Goal: Transaction & Acquisition: Book appointment/travel/reservation

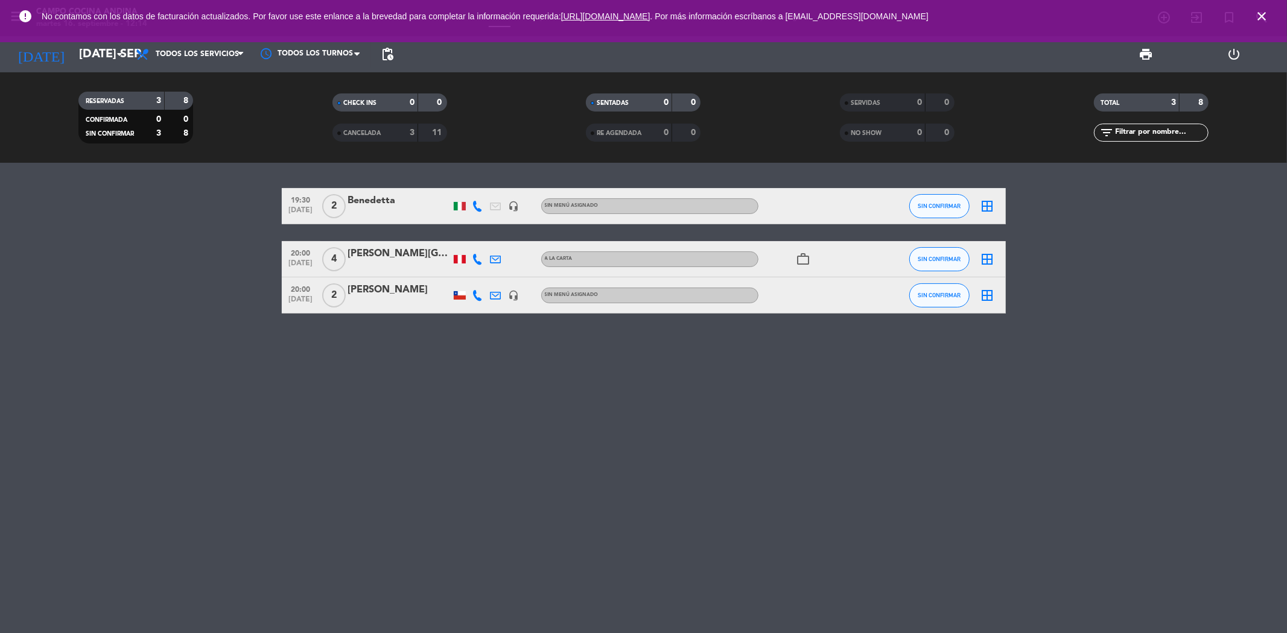
click at [1259, 11] on icon "close" at bounding box center [1261, 16] width 14 height 14
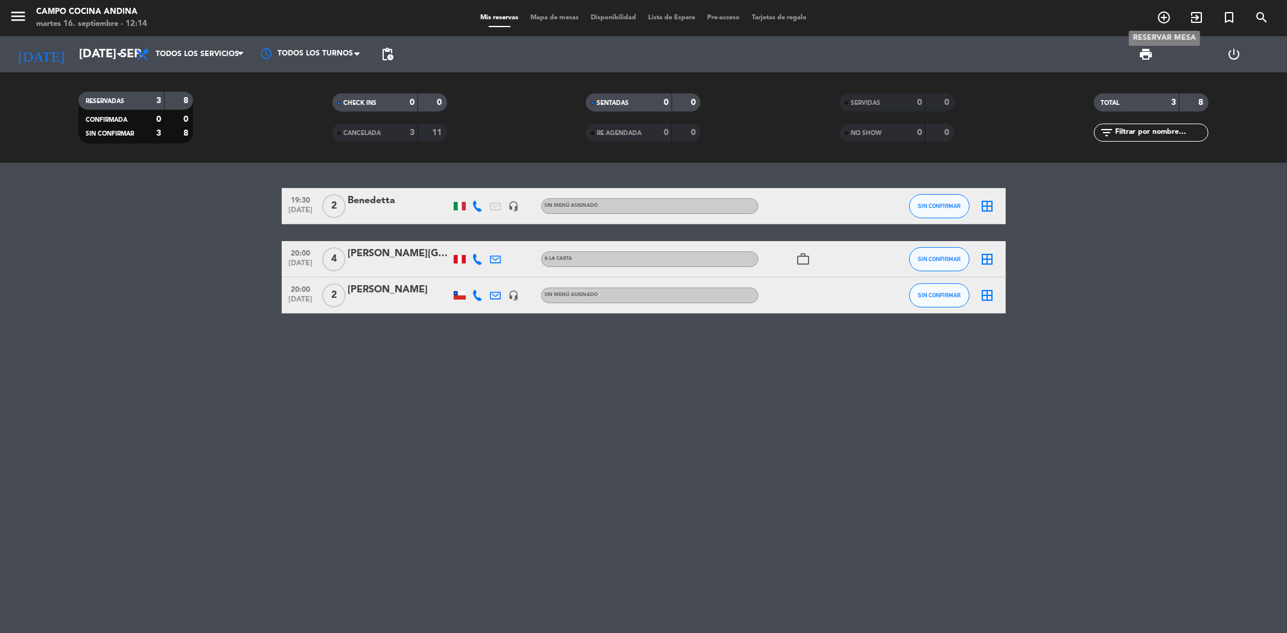
click at [1157, 20] on icon "add_circle_outline" at bounding box center [1163, 17] width 14 height 14
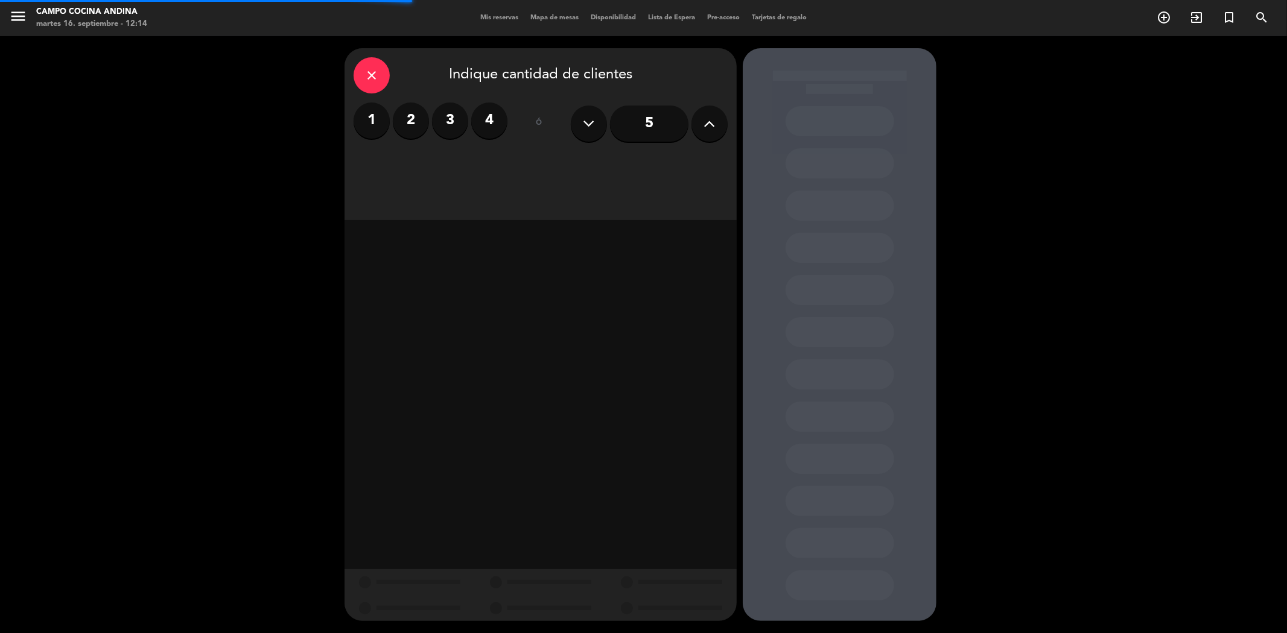
click at [706, 121] on icon at bounding box center [709, 124] width 11 height 18
click at [647, 124] on input "6" at bounding box center [649, 124] width 78 height 36
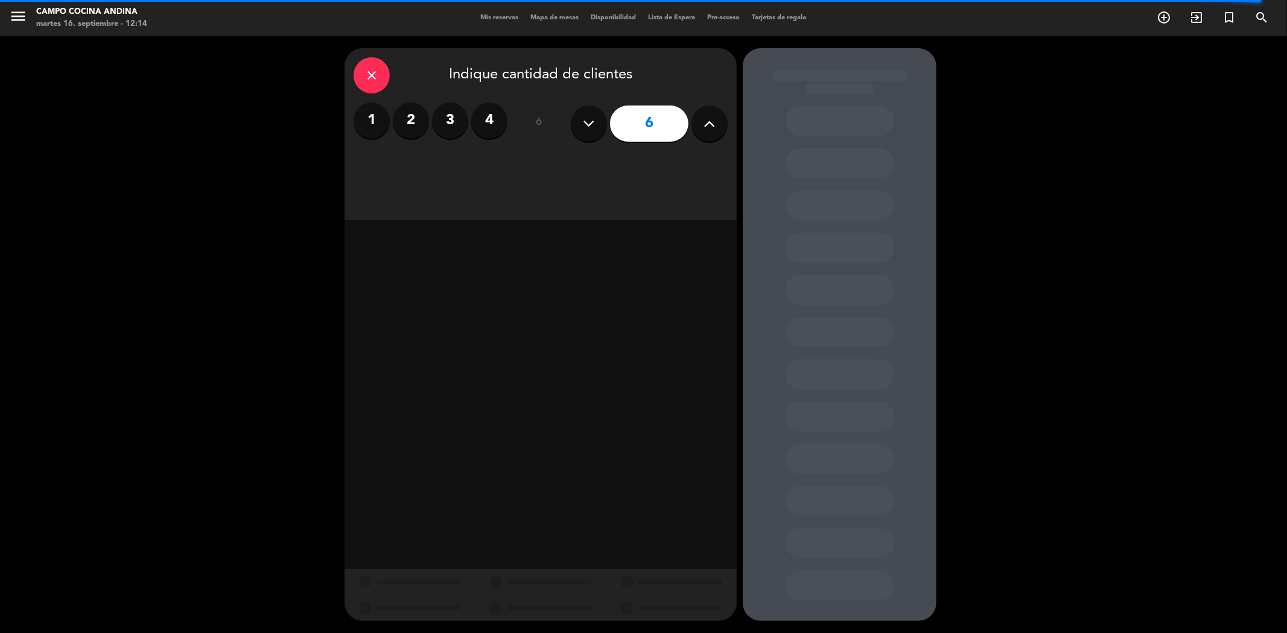
click at [408, 116] on label "2" at bounding box center [411, 121] width 36 height 36
click at [422, 124] on label "2" at bounding box center [411, 121] width 36 height 36
click at [393, 132] on div "1 2 3 4" at bounding box center [431, 121] width 154 height 36
click at [407, 123] on label "2" at bounding box center [411, 121] width 36 height 36
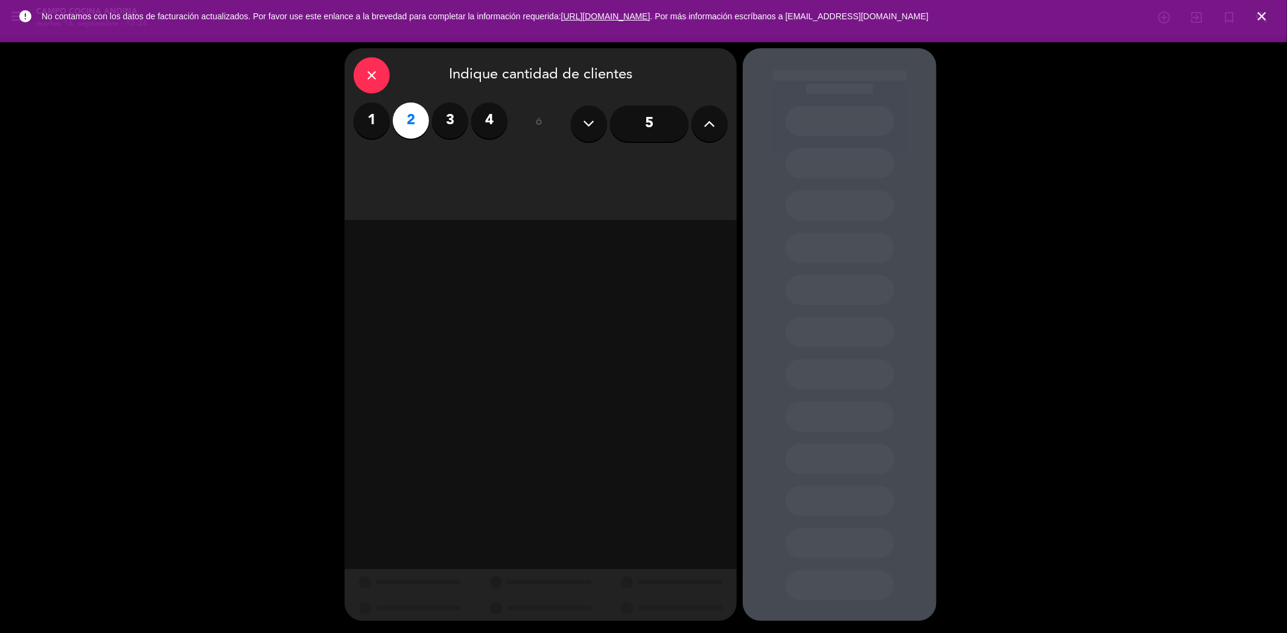
drag, startPoint x: 417, startPoint y: 115, endPoint x: 557, endPoint y: 98, distance: 140.9
click at [417, 115] on label "2" at bounding box center [411, 121] width 36 height 36
drag, startPoint x: 1266, startPoint y: 13, endPoint x: 1240, endPoint y: 22, distance: 27.3
click at [1264, 14] on icon "close" at bounding box center [1261, 16] width 14 height 14
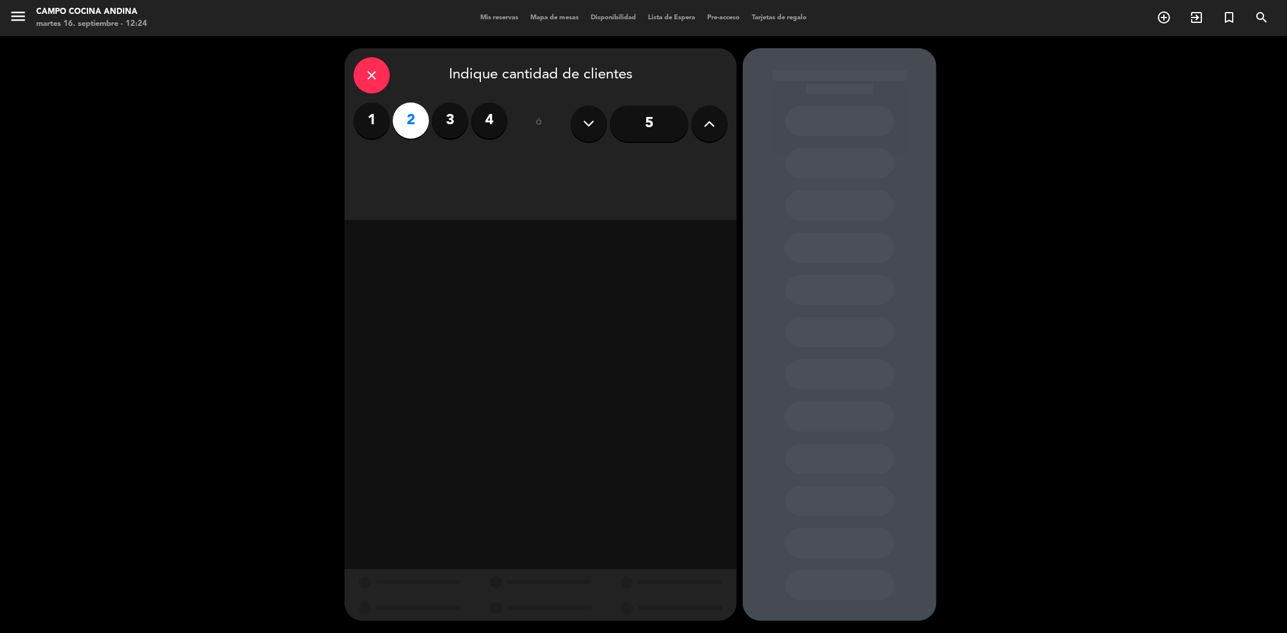
click at [400, 113] on label "2" at bounding box center [411, 121] width 36 height 36
click at [367, 67] on div "close" at bounding box center [372, 75] width 36 height 36
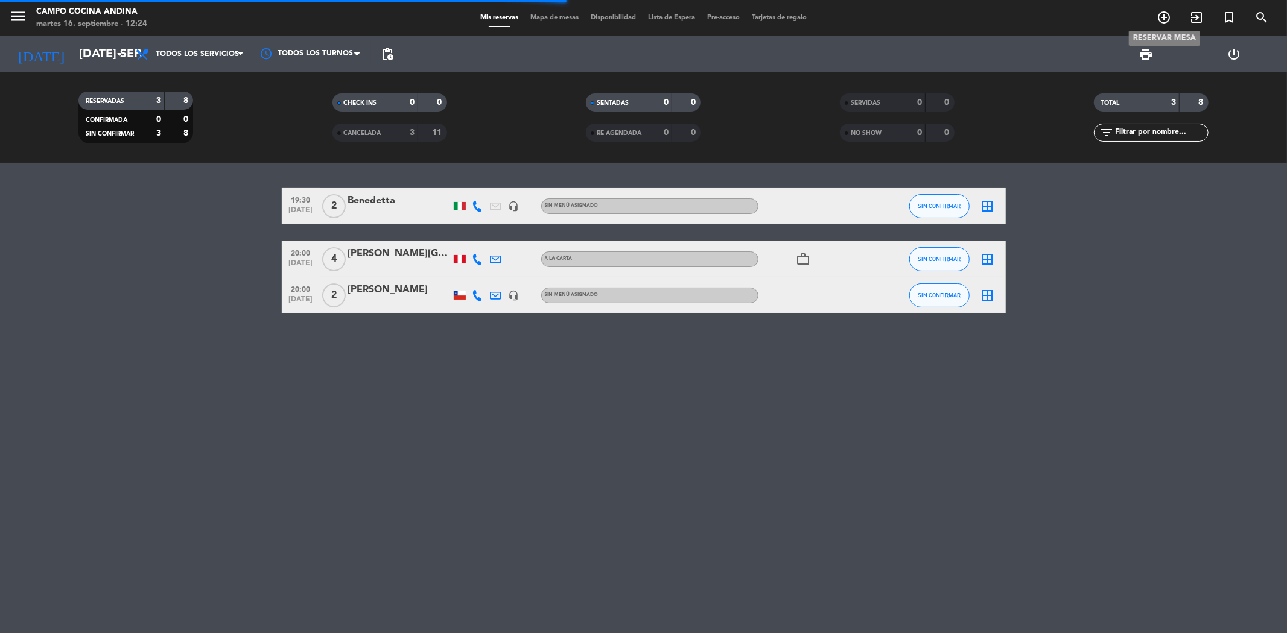
click at [1161, 18] on icon "add_circle_outline" at bounding box center [1163, 17] width 14 height 14
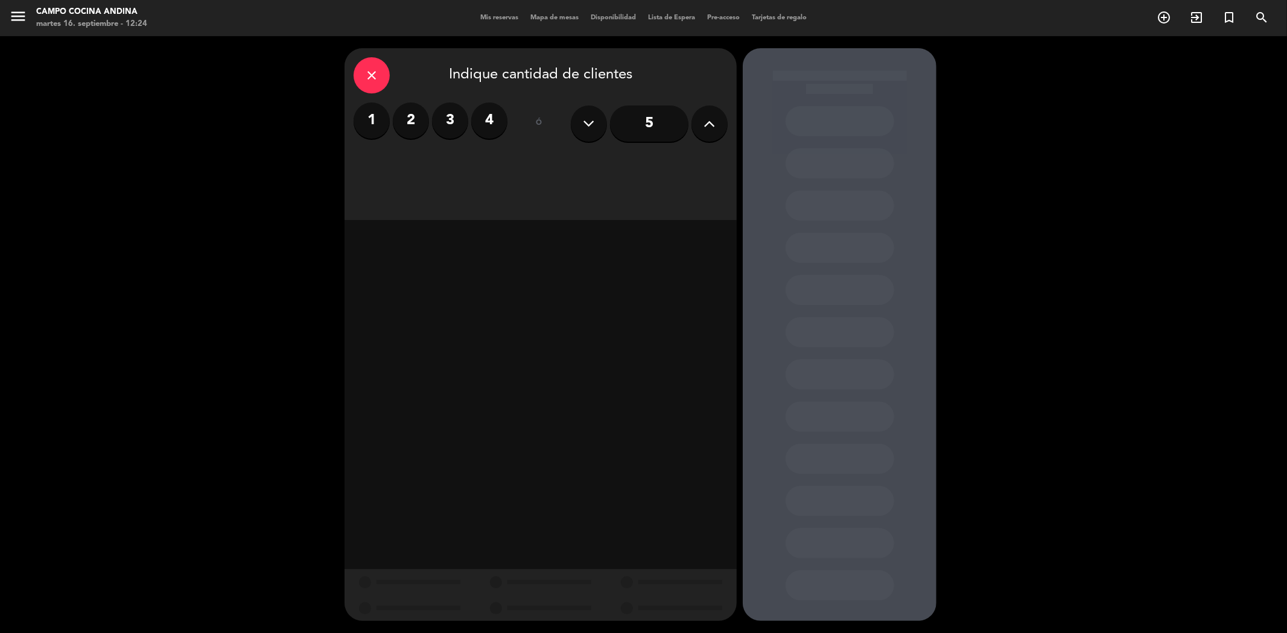
click at [411, 107] on label "2" at bounding box center [411, 121] width 36 height 36
click at [474, 163] on div "Almuerzo" at bounding box center [447, 165] width 186 height 24
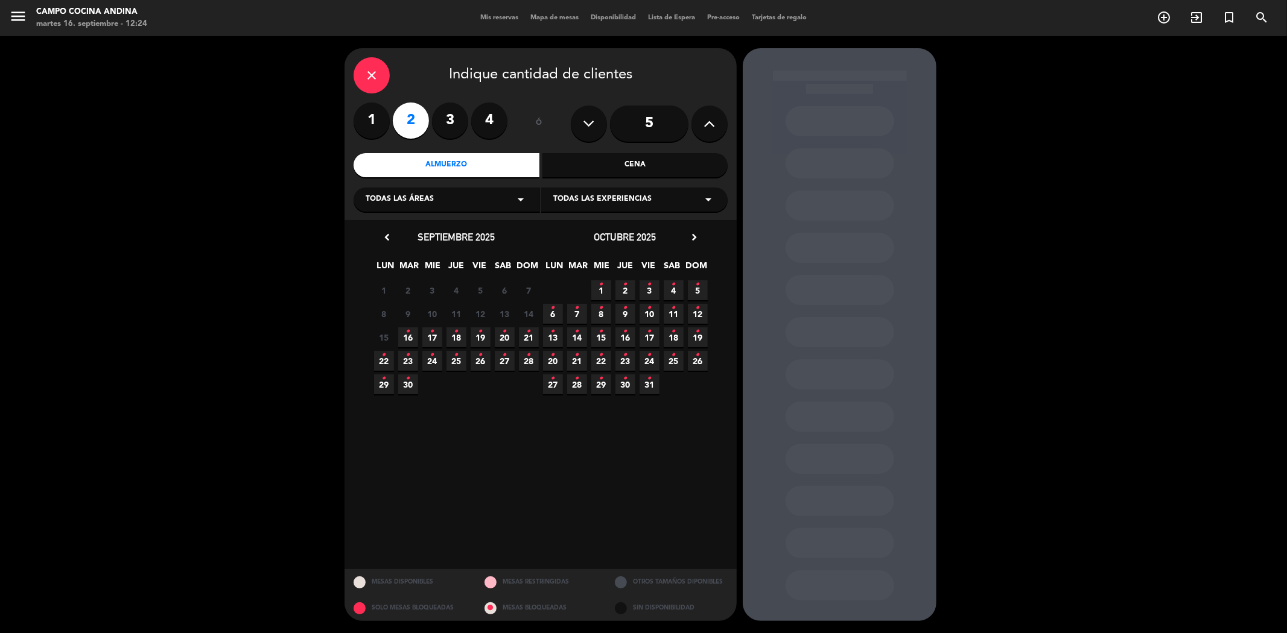
click at [408, 334] on icon "•" at bounding box center [408, 331] width 4 height 19
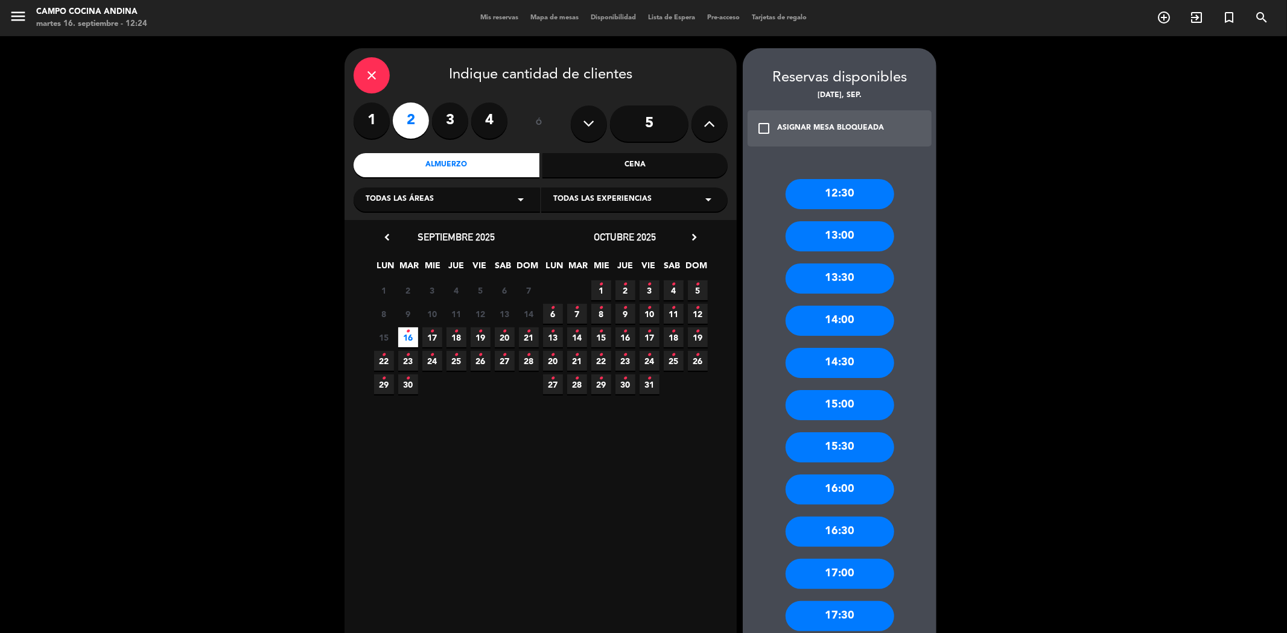
drag, startPoint x: 815, startPoint y: 452, endPoint x: 748, endPoint y: 397, distance: 87.0
click at [815, 453] on div "15:30" at bounding box center [839, 448] width 109 height 30
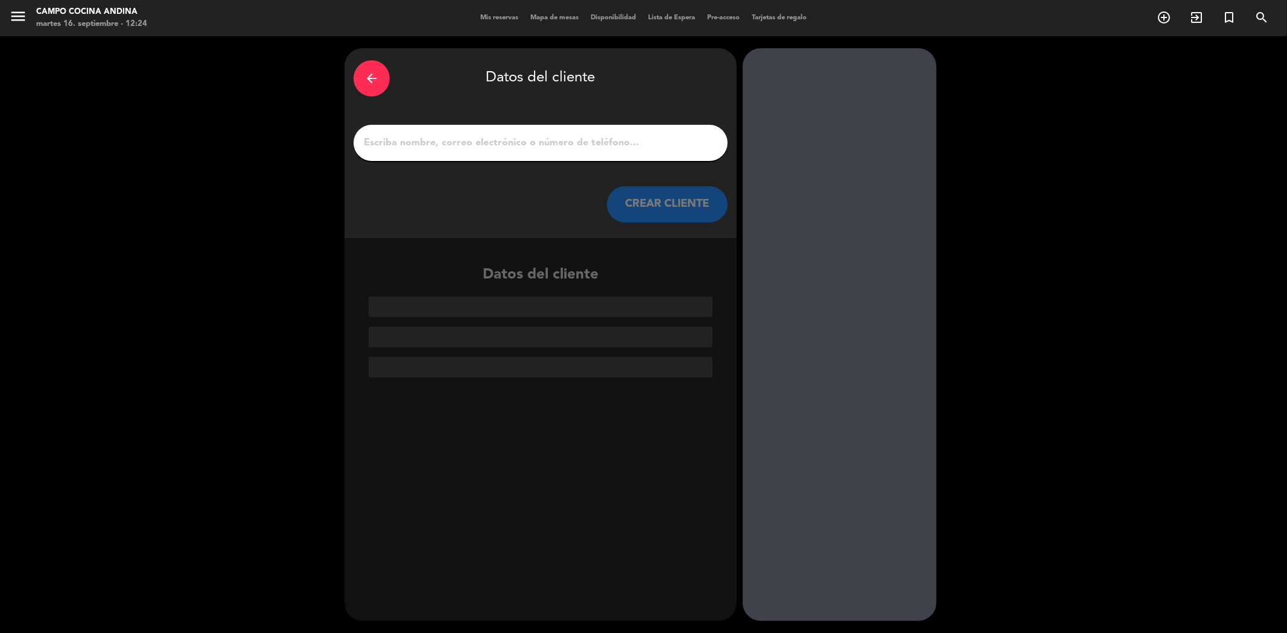
click at [500, 139] on input "1" at bounding box center [541, 143] width 356 height 17
paste input "[PERSON_NAME]"
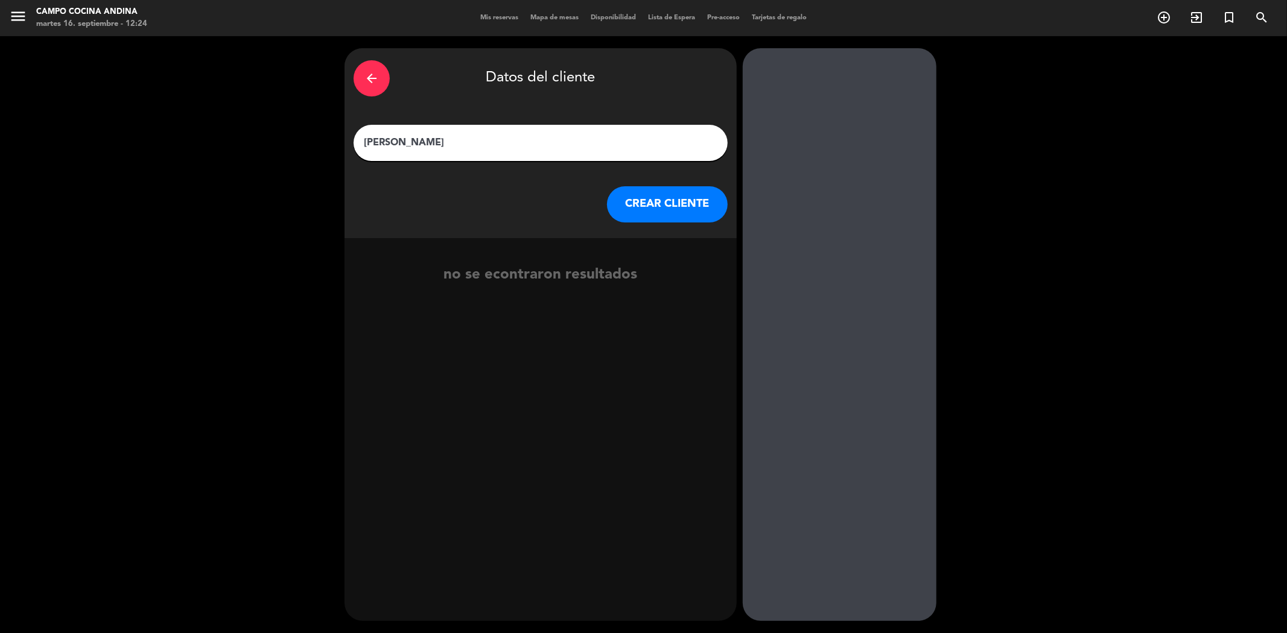
type input "[PERSON_NAME]"
click at [653, 204] on button "CREAR CLIENTE" at bounding box center [667, 204] width 121 height 36
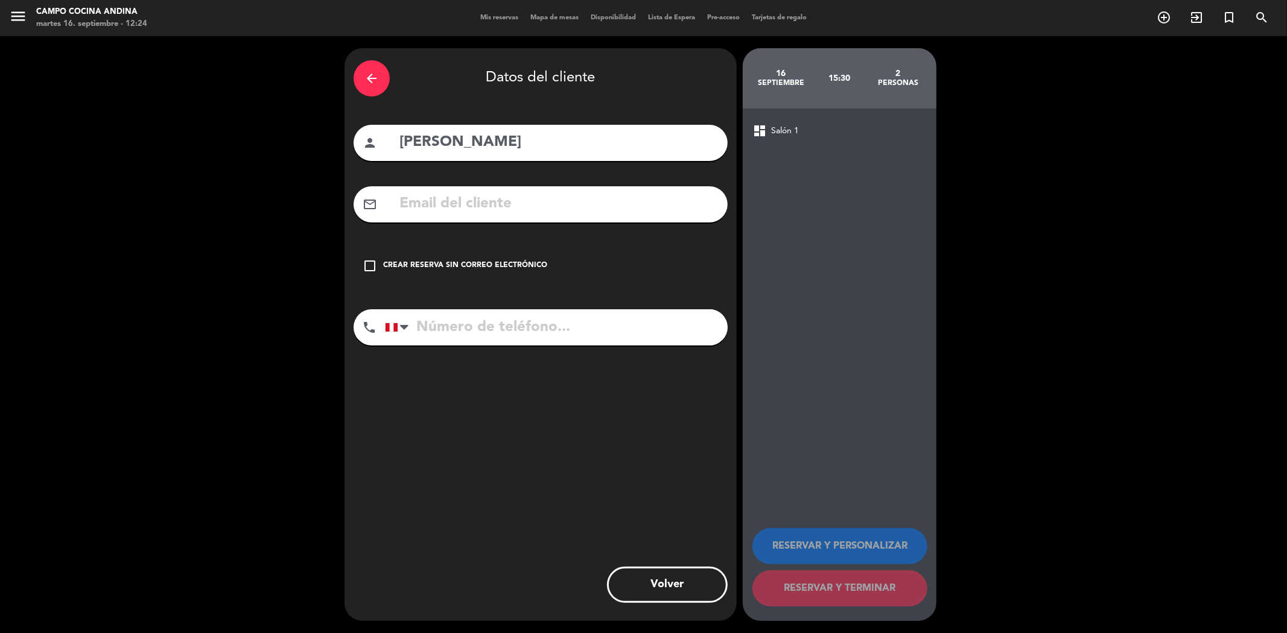
click at [477, 213] on input "text" at bounding box center [558, 204] width 320 height 25
paste input "[EMAIL_ADDRESS][DOMAIN_NAME]"
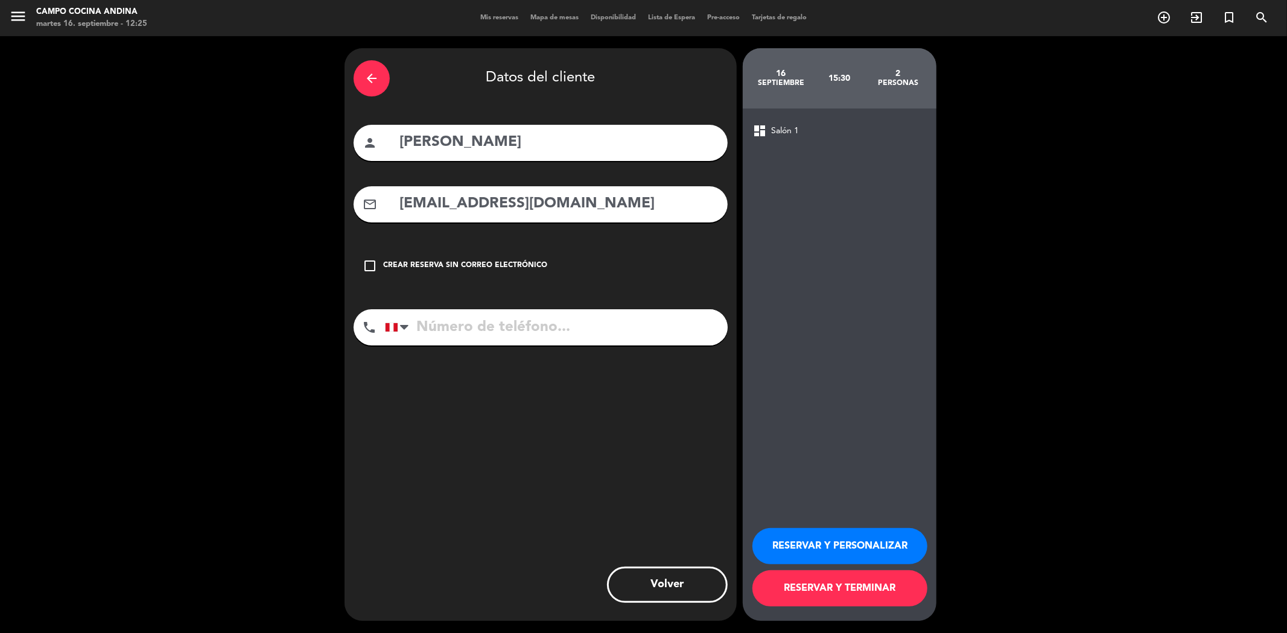
type input "[EMAIL_ADDRESS][DOMAIN_NAME]"
click at [431, 332] on input "tel" at bounding box center [556, 327] width 343 height 36
paste input "[PHONE_NUMBER])"
type input "[PHONE_NUMBER])"
click at [815, 549] on button "RESERVAR Y PERSONALIZAR" at bounding box center [839, 546] width 175 height 36
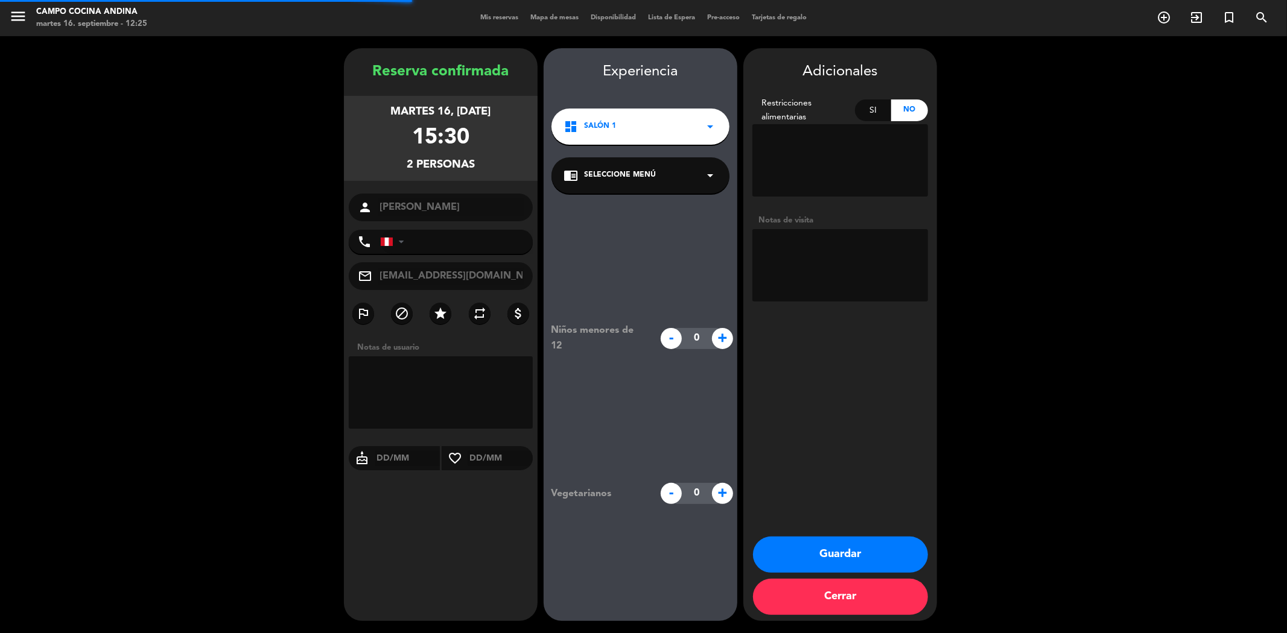
type input "[PHONE_NUMBER]"
click at [821, 556] on button "Guardar" at bounding box center [840, 555] width 175 height 36
